Goal: Find specific page/section: Find specific page/section

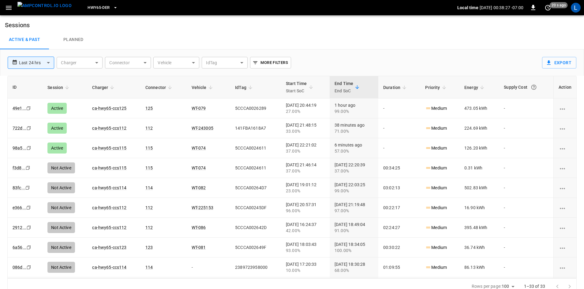
click at [88, 9] on span "HWY65-DER" at bounding box center [99, 7] width 22 height 7
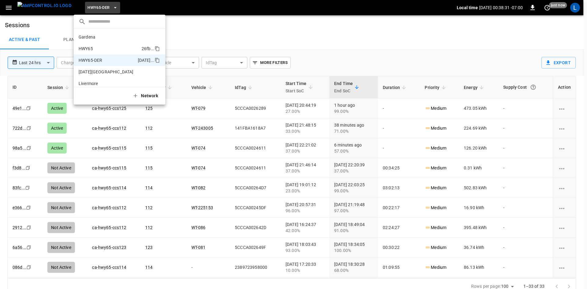
click at [116, 50] on li "HWY65 26fb ..." at bounding box center [120, 49] width 92 height 12
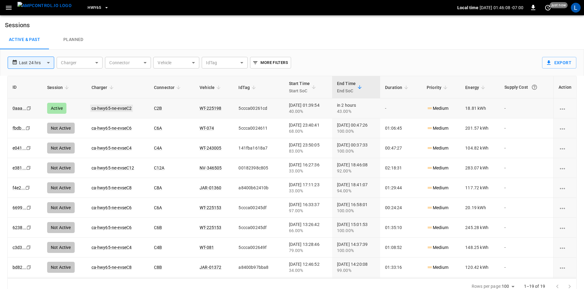
click at [125, 108] on link "ca-hwy65-ne-evseC2" at bounding box center [111, 108] width 43 height 7
